Goal: Transaction & Acquisition: Book appointment/travel/reservation

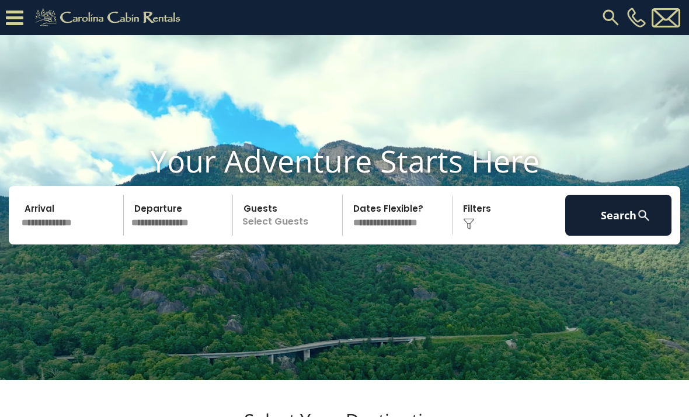
click at [69, 235] on input "text" at bounding box center [71, 215] width 106 height 41
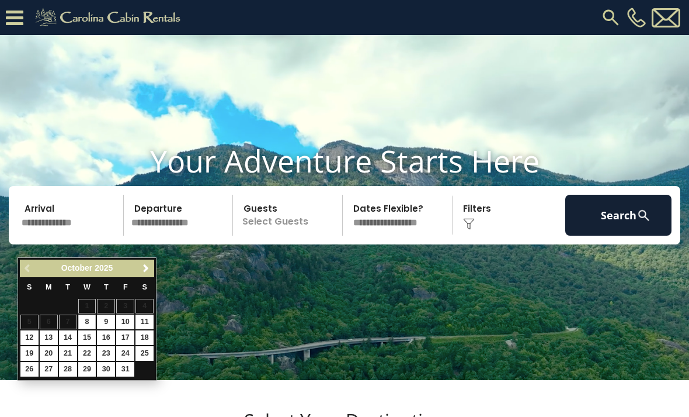
click at [115, 352] on link "23" at bounding box center [106, 353] width 18 height 15
type input "********"
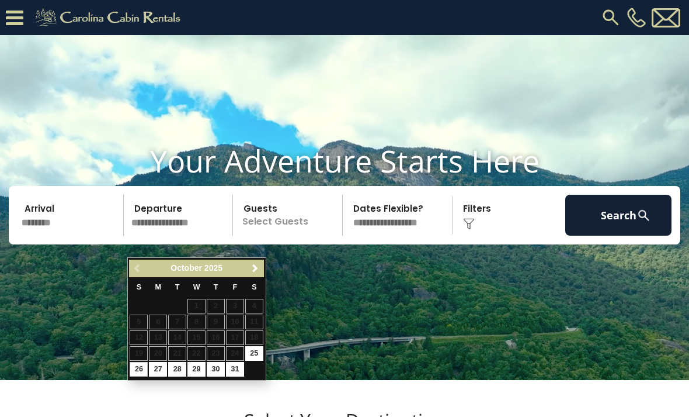
click at [142, 372] on link "26" at bounding box center [139, 369] width 18 height 15
type input "********"
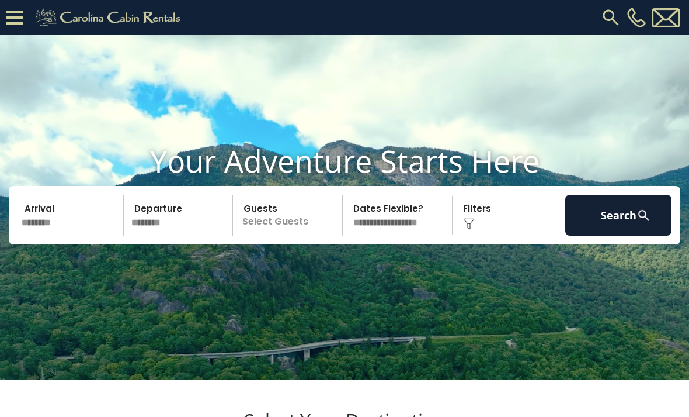
click at [297, 235] on p "Select Guests" at bounding box center [290, 215] width 106 height 41
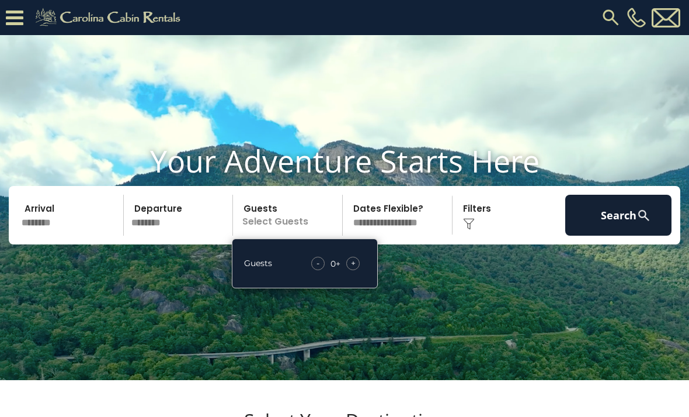
click at [359, 270] on div "+" at bounding box center [352, 263] width 13 height 13
click at [358, 270] on div "+" at bounding box center [352, 263] width 13 height 13
click at [360, 270] on div "+" at bounding box center [352, 263] width 13 height 13
click at [358, 270] on div "+" at bounding box center [352, 263] width 13 height 13
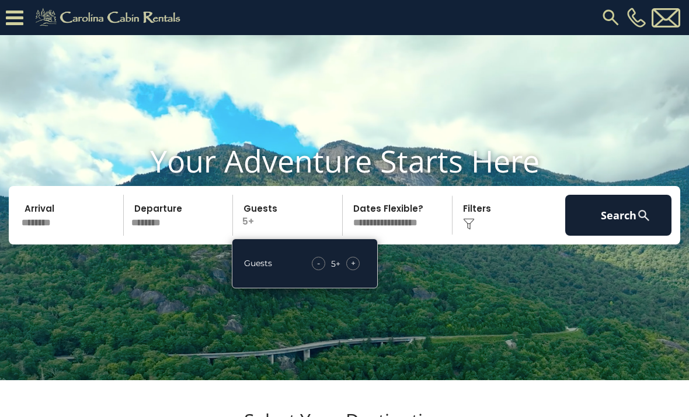
click at [355, 269] on span "+" at bounding box center [353, 263] width 5 height 12
click at [358, 270] on div "+" at bounding box center [352, 263] width 13 height 13
click at [356, 270] on div "+" at bounding box center [352, 263] width 13 height 13
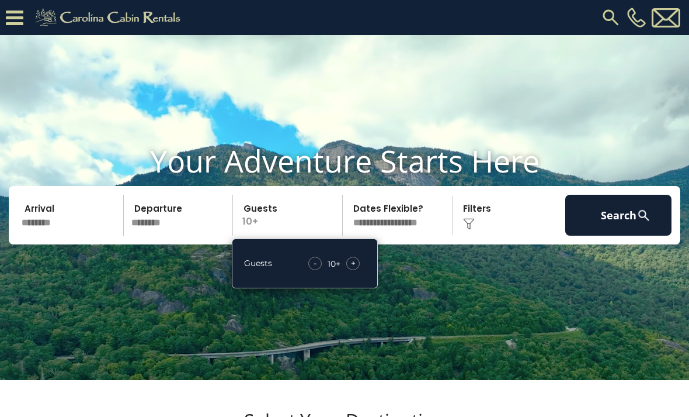
click at [356, 270] on div "+" at bounding box center [352, 263] width 13 height 13
click at [615, 235] on button "Search" at bounding box center [619, 215] width 106 height 41
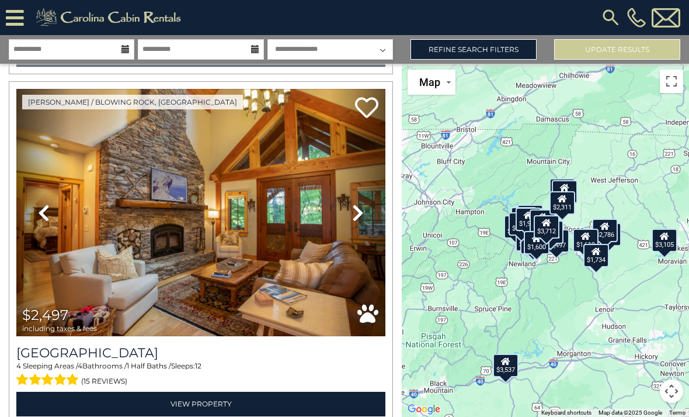
scroll to position [1776, 0]
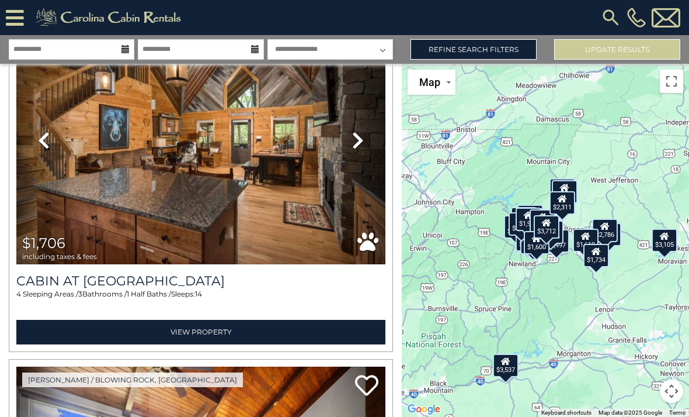
click at [22, 19] on icon at bounding box center [15, 18] width 18 height 20
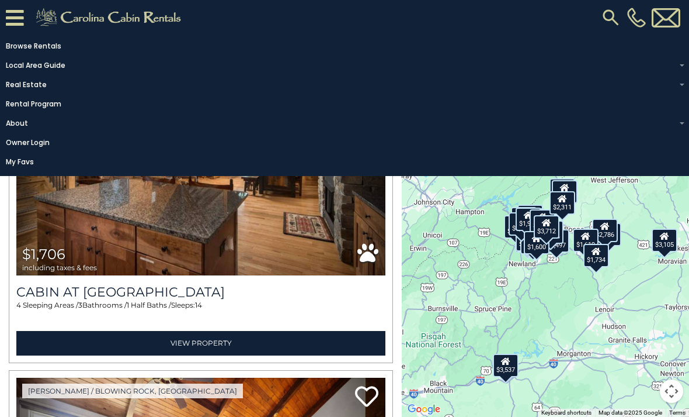
scroll to position [7768, 0]
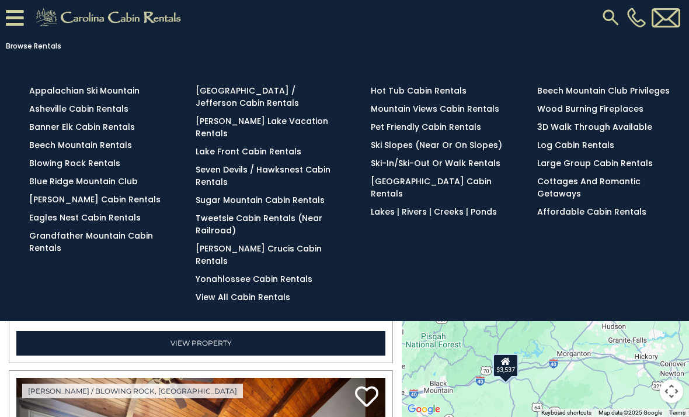
click at [630, 217] on link "Affordable Cabin Rentals" at bounding box center [592, 212] width 109 height 12
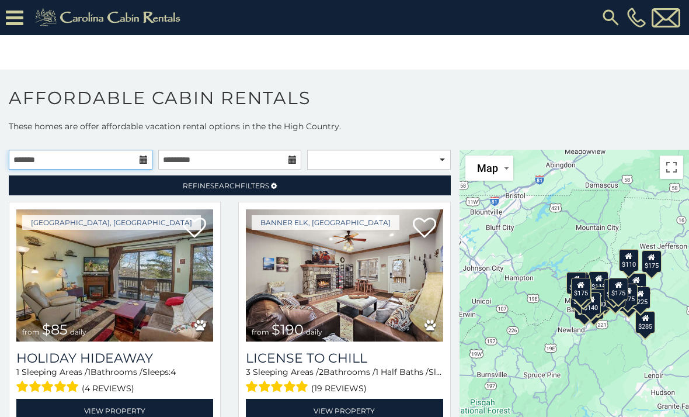
click at [76, 157] on input "text" at bounding box center [81, 160] width 144 height 20
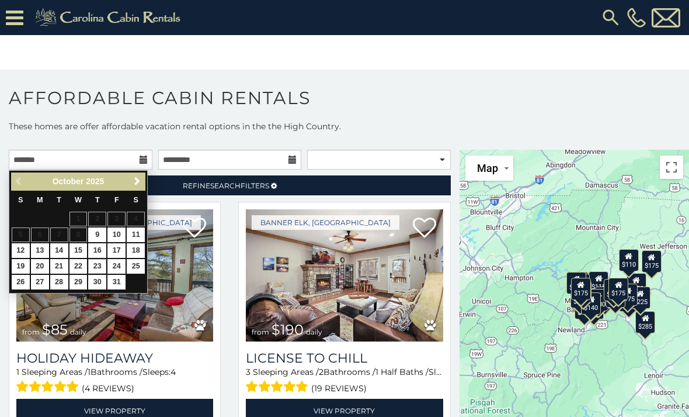
click at [101, 264] on link "23" at bounding box center [97, 266] width 18 height 15
type input "**********"
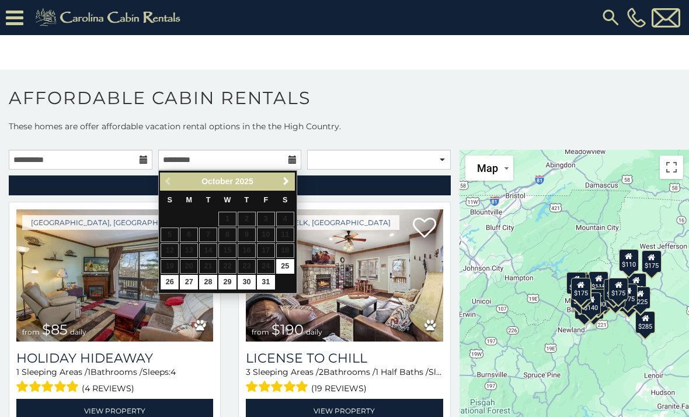
click at [172, 280] on link "26" at bounding box center [170, 282] width 18 height 15
type input "**********"
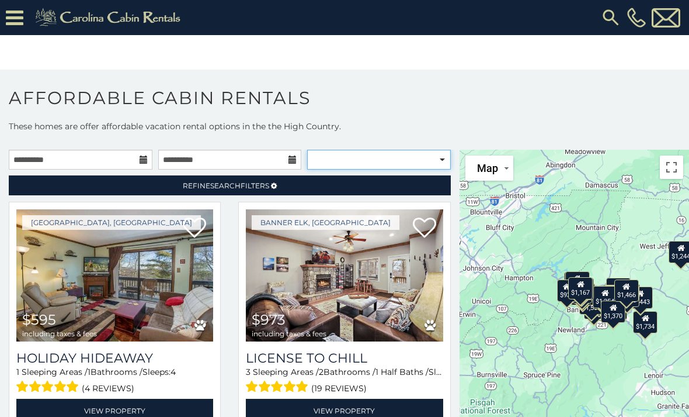
click at [443, 167] on select "**********" at bounding box center [379, 160] width 144 height 20
select select "**********"
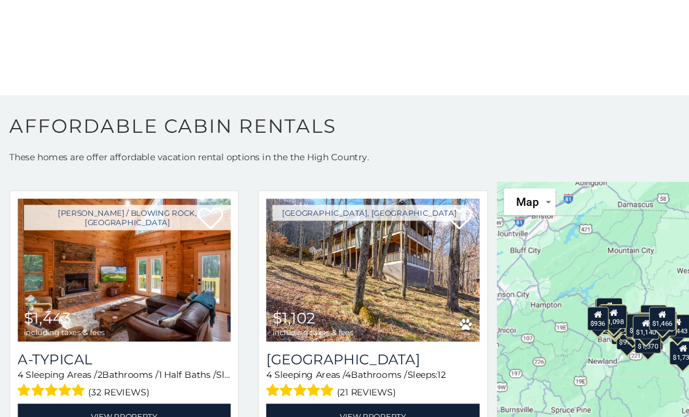
scroll to position [40, 0]
click at [181, 306] on img at bounding box center [114, 249] width 197 height 132
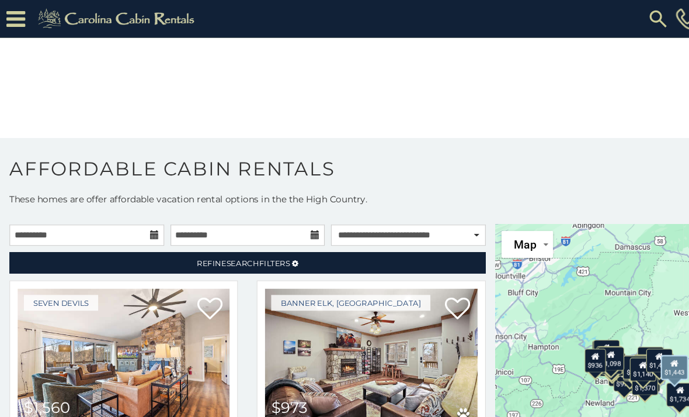
scroll to position [0, 0]
click at [17, 15] on icon at bounding box center [15, 18] width 18 height 20
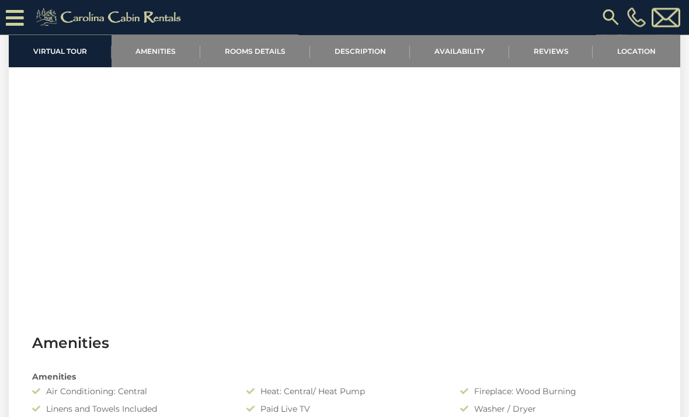
scroll to position [495, 0]
